Goal: Navigation & Orientation: Find specific page/section

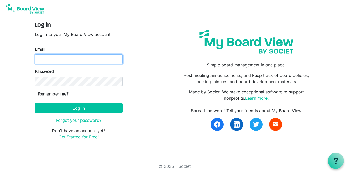
click at [73, 58] on input "Email" at bounding box center [79, 59] width 88 height 10
type input "kerri@prx.org"
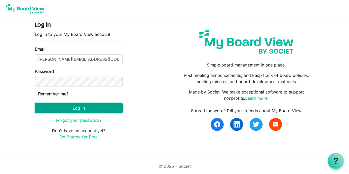
click at [59, 106] on button "Log in" at bounding box center [79, 108] width 88 height 10
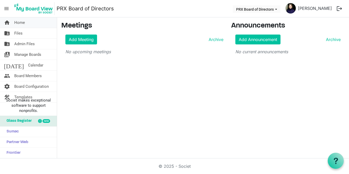
click at [26, 24] on link "home Home" at bounding box center [28, 22] width 57 height 10
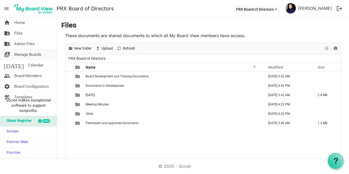
click at [20, 55] on span "Manage Boards" at bounding box center [27, 54] width 27 height 10
